Goal: Check status

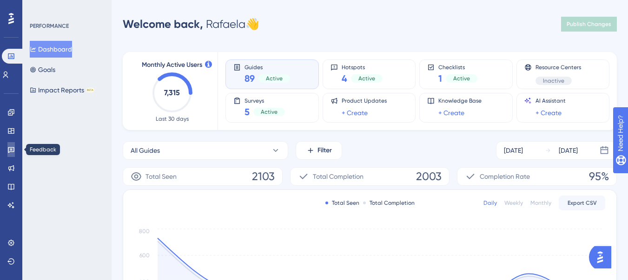
click at [11, 152] on icon at bounding box center [11, 150] width 7 height 6
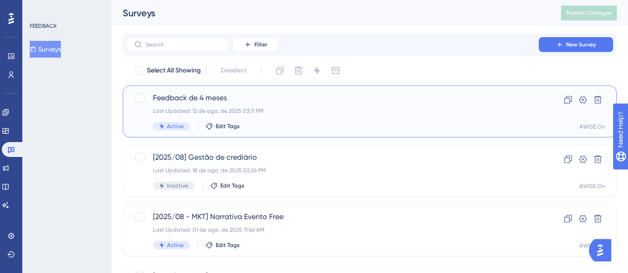
click at [383, 96] on span "Feedback de 4 meses" at bounding box center [332, 97] width 359 height 11
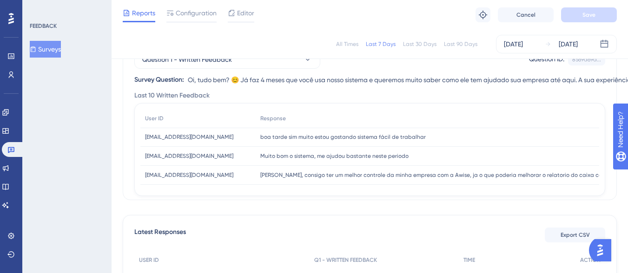
scroll to position [84, 0]
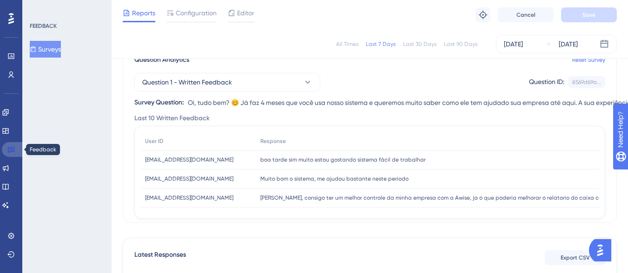
click at [9, 146] on icon at bounding box center [10, 149] width 7 height 7
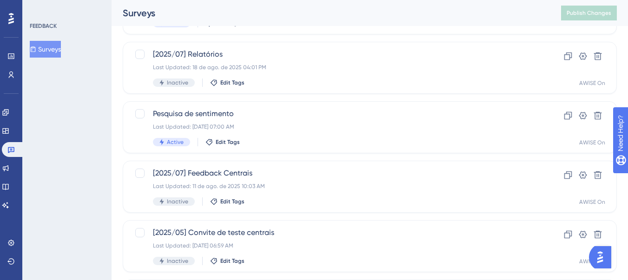
scroll to position [251, 0]
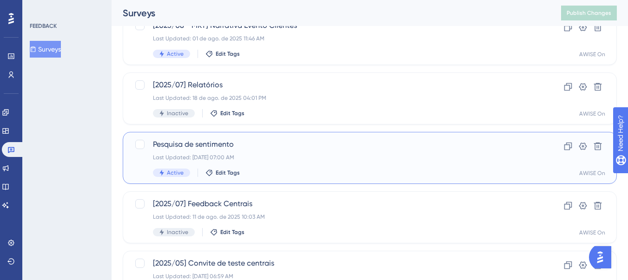
click at [291, 154] on div "Last Updated: [DATE] 07:00 AM" at bounding box center [332, 157] width 359 height 7
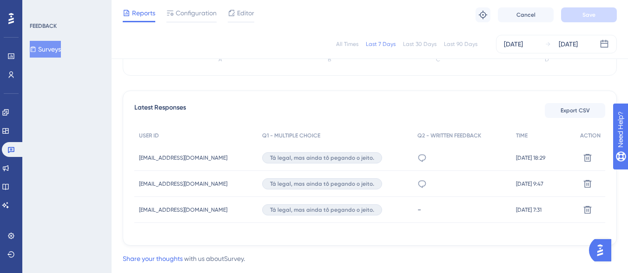
scroll to position [251, 0]
